Goal: Download file/media

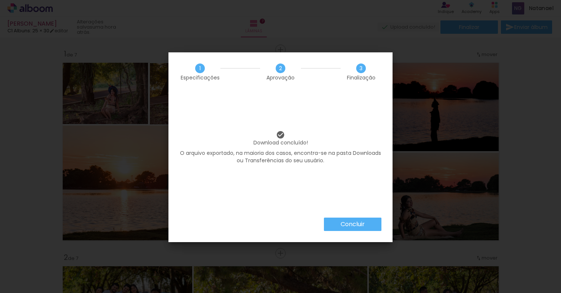
scroll to position [0, 1324]
click at [0, 0] on slot "Concluir" at bounding box center [0, 0] width 0 height 0
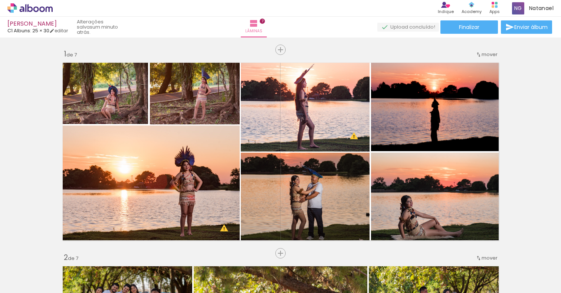
scroll to position [0, 1324]
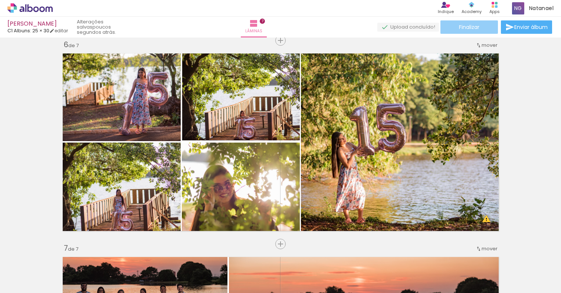
click at [470, 27] on span "Finalizar" at bounding box center [469, 26] width 20 height 5
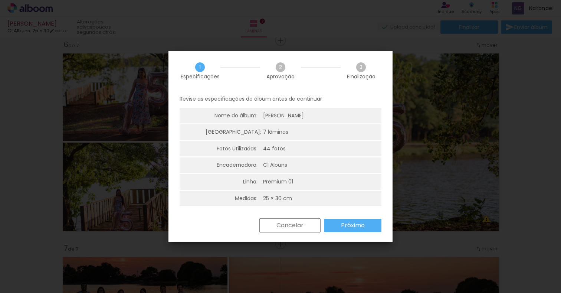
click at [0, 0] on slot "Próximo" at bounding box center [0, 0] width 0 height 0
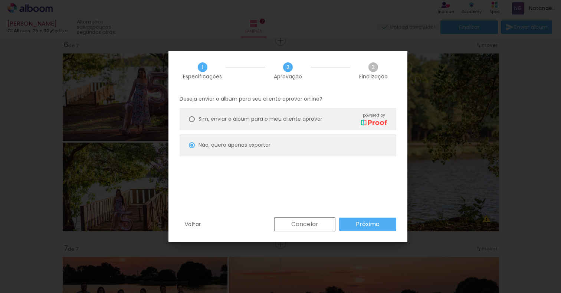
click at [0, 0] on slot "Próximo" at bounding box center [0, 0] width 0 height 0
type input "Alta, 300 DPI"
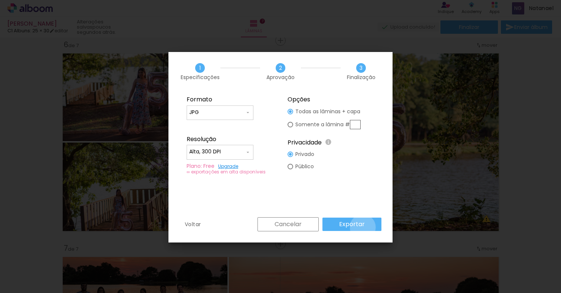
click at [0, 0] on slot "Exportar" at bounding box center [0, 0] width 0 height 0
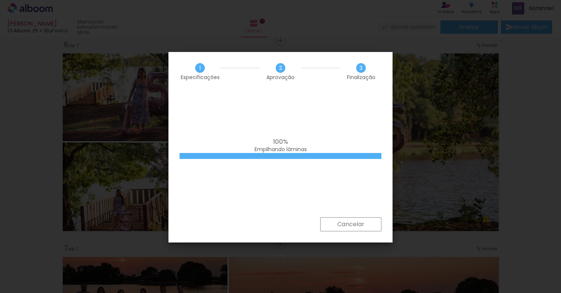
scroll to position [0, 0]
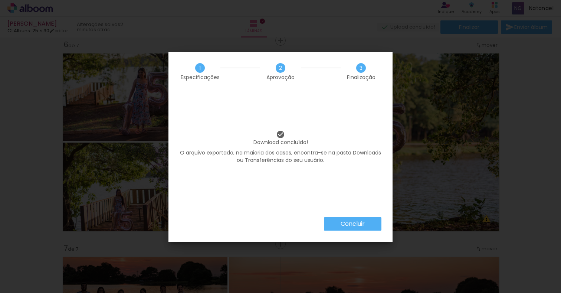
click at [0, 0] on slot "Concluir" at bounding box center [0, 0] width 0 height 0
